Goal: Navigation & Orientation: Find specific page/section

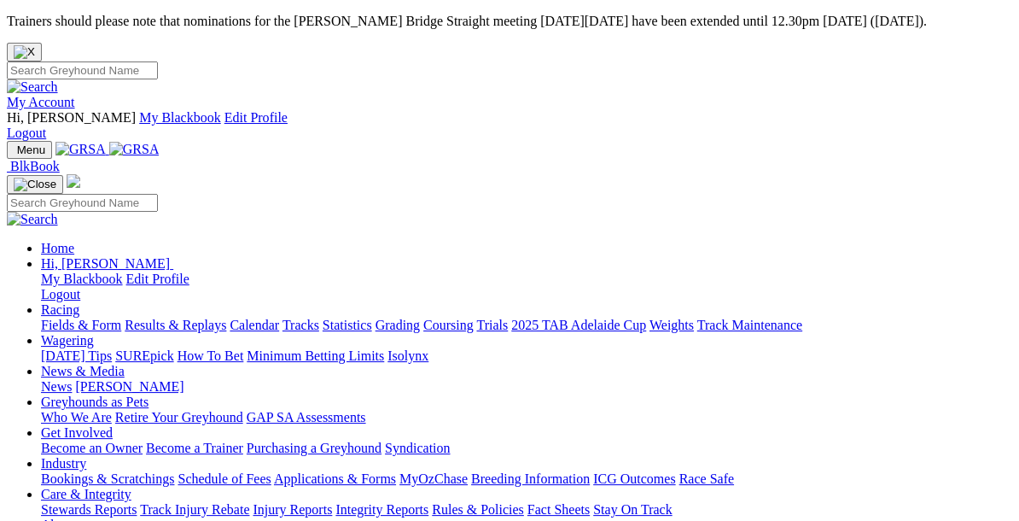
click at [72, 379] on link "News" at bounding box center [56, 386] width 31 height 15
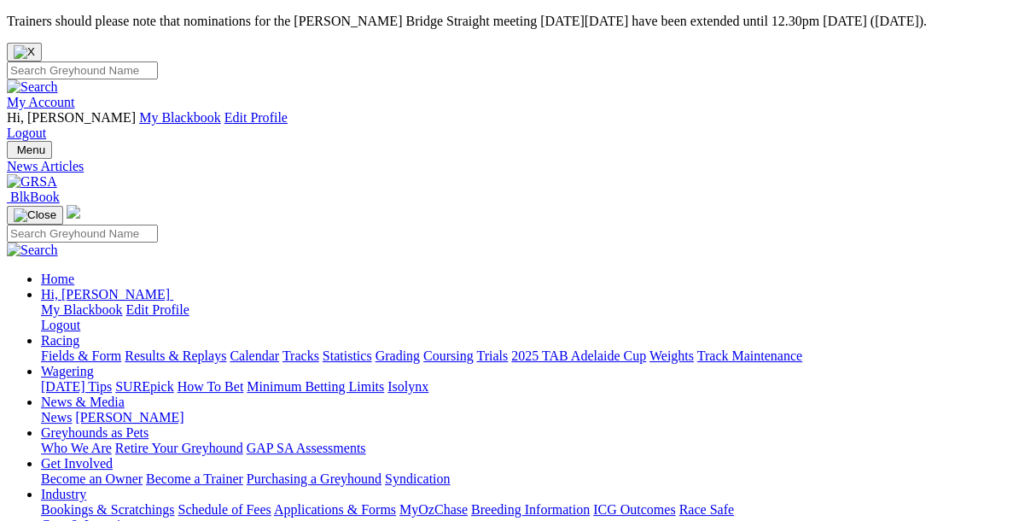
click at [183, 410] on link "[PERSON_NAME]" at bounding box center [129, 417] width 108 height 15
